Goal: Find specific page/section: Find specific page/section

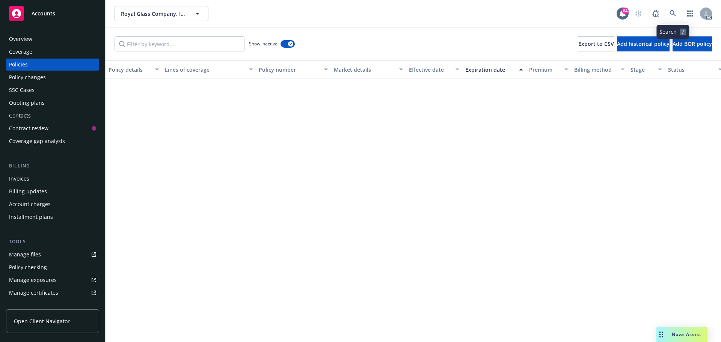
scroll to position [1014, 0]
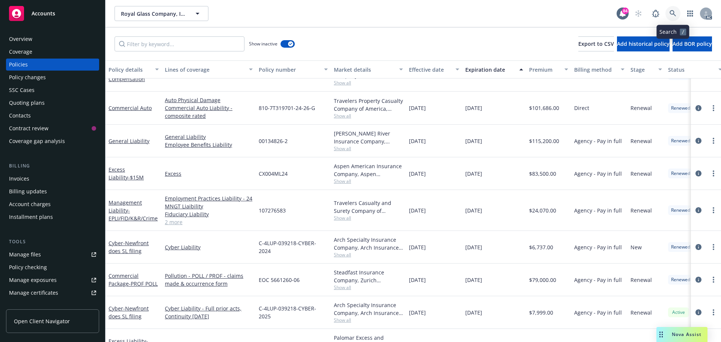
click at [674, 11] on icon at bounding box center [672, 13] width 7 height 7
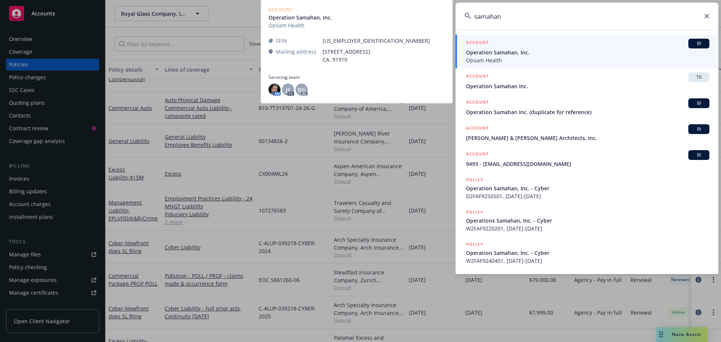
type input "samahan"
click at [580, 49] on span "Operation Samahan, Inc." at bounding box center [587, 52] width 243 height 8
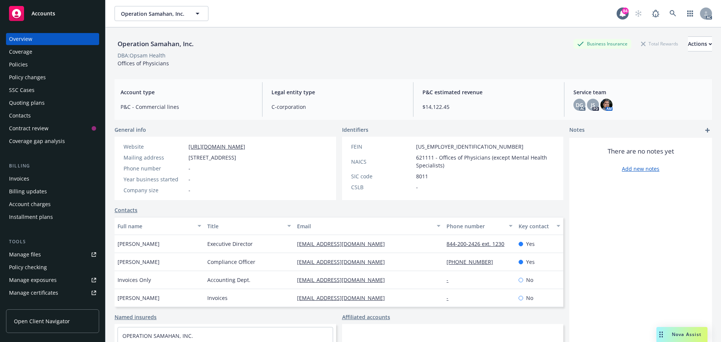
click at [26, 67] on div "Policies" at bounding box center [18, 65] width 19 height 12
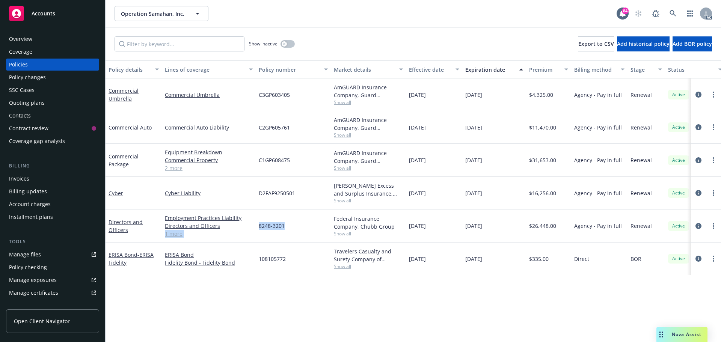
drag, startPoint x: 282, startPoint y: 226, endPoint x: 253, endPoint y: 228, distance: 29.3
click at [253, 228] on div "Directors and Officers Employment Practices Liability Directors and Officers Fi…" at bounding box center [468, 226] width 725 height 33
click at [285, 231] on div "8248-3201" at bounding box center [293, 226] width 75 height 33
drag, startPoint x: 287, startPoint y: 228, endPoint x: 258, endPoint y: 228, distance: 28.9
click at [258, 228] on div "8248-3201" at bounding box center [293, 226] width 75 height 33
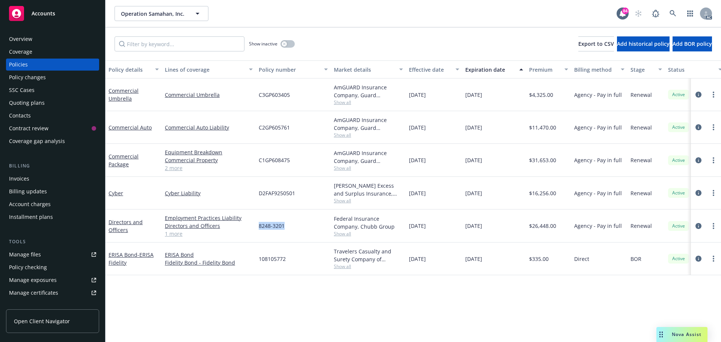
copy span "8248-3201"
drag, startPoint x: 335, startPoint y: 231, endPoint x: 340, endPoint y: 231, distance: 5.3
click at [335, 231] on span "Show all" at bounding box center [368, 234] width 69 height 6
drag, startPoint x: 296, startPoint y: 279, endPoint x: 260, endPoint y: 279, distance: 35.7
click at [260, 279] on span "Chubb Group" at bounding box center [327, 277] width 138 height 8
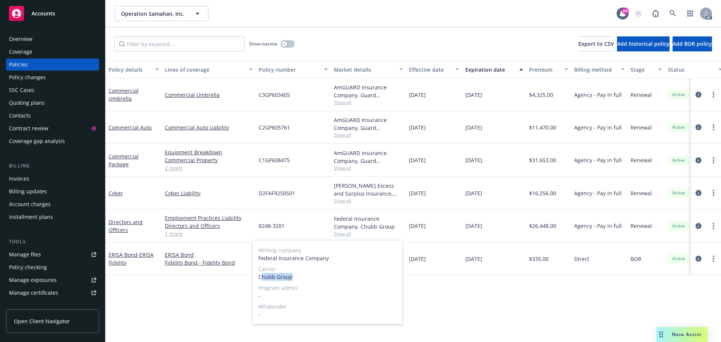
click at [289, 279] on span "Chubb Group" at bounding box center [327, 277] width 138 height 8
drag, startPoint x: 292, startPoint y: 279, endPoint x: 258, endPoint y: 278, distance: 33.4
click at [258, 278] on span "Chubb Group" at bounding box center [327, 277] width 138 height 8
click at [697, 224] on icon "circleInformation" at bounding box center [698, 226] width 6 height 6
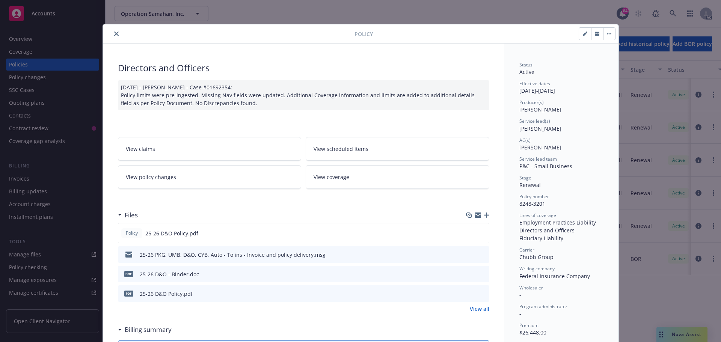
click at [115, 35] on icon "close" at bounding box center [116, 34] width 5 height 5
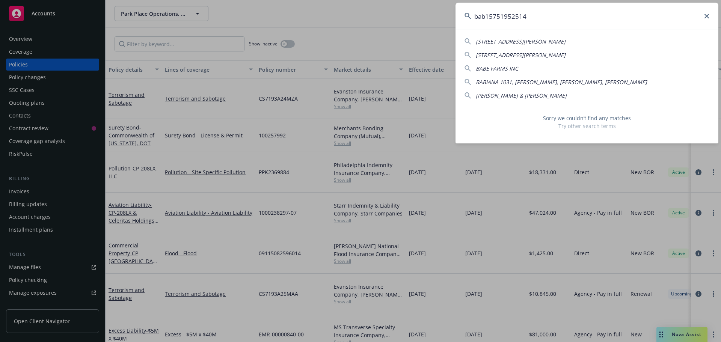
type input "bab15751952514g"
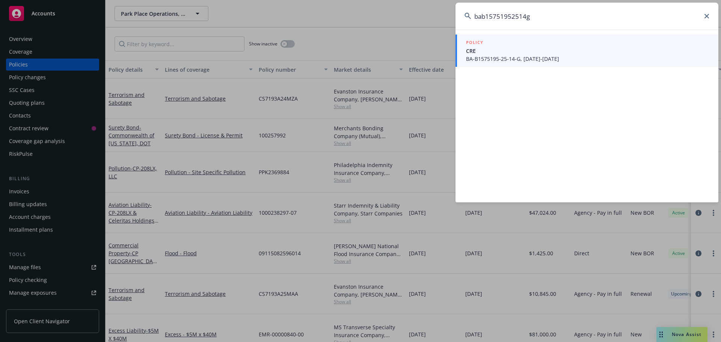
click at [588, 42] on div "POLICY" at bounding box center [587, 43] width 243 height 8
